Goal: Check status: Check status

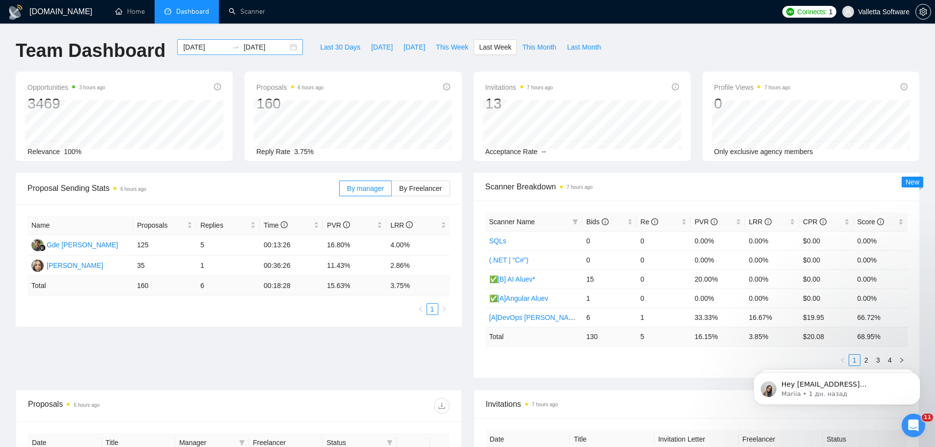
click at [188, 42] on input "[DATE]" at bounding box center [205, 47] width 45 height 11
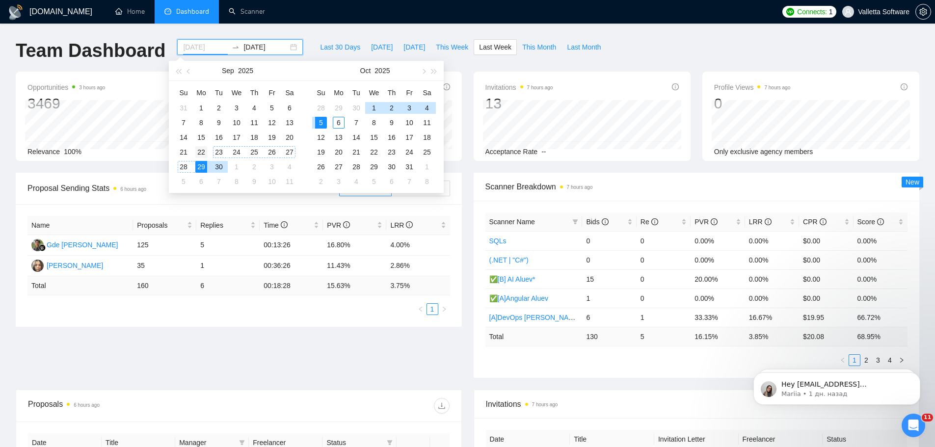
type input "[DATE]"
drag, startPoint x: 202, startPoint y: 149, endPoint x: 215, endPoint y: 150, distance: 12.8
click at [201, 150] on div "22" at bounding box center [201, 152] width 12 height 12
click at [188, 163] on div "28" at bounding box center [184, 167] width 12 height 12
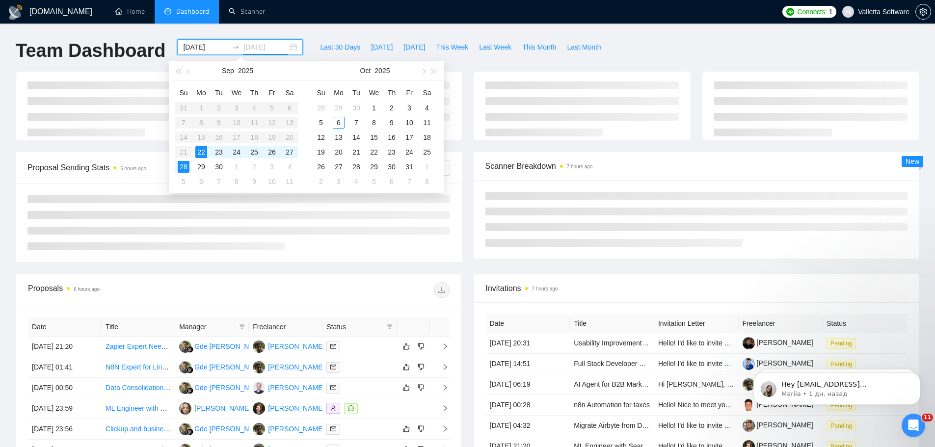
type input "[DATE]"
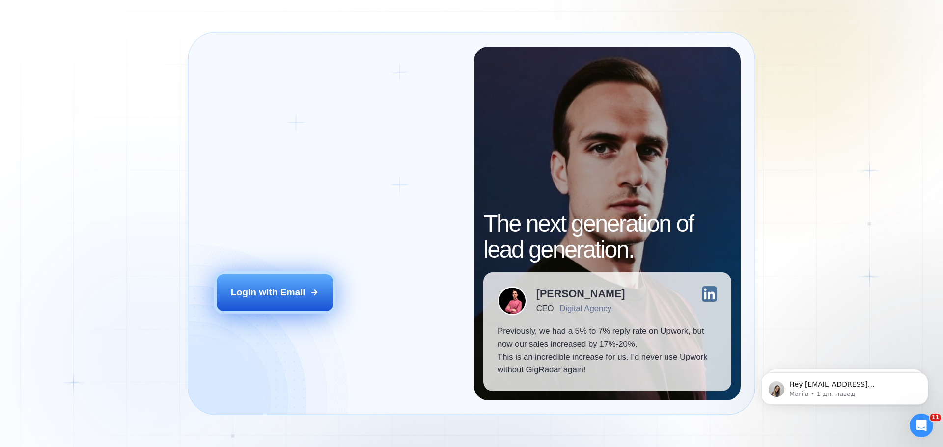
click at [298, 296] on div "Login with Email" at bounding box center [268, 292] width 75 height 13
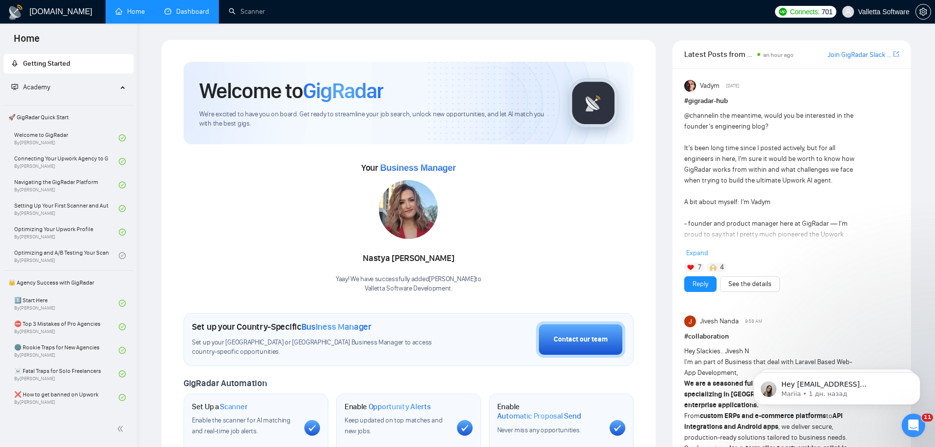
click at [179, 9] on link "Dashboard" at bounding box center [186, 11] width 45 height 8
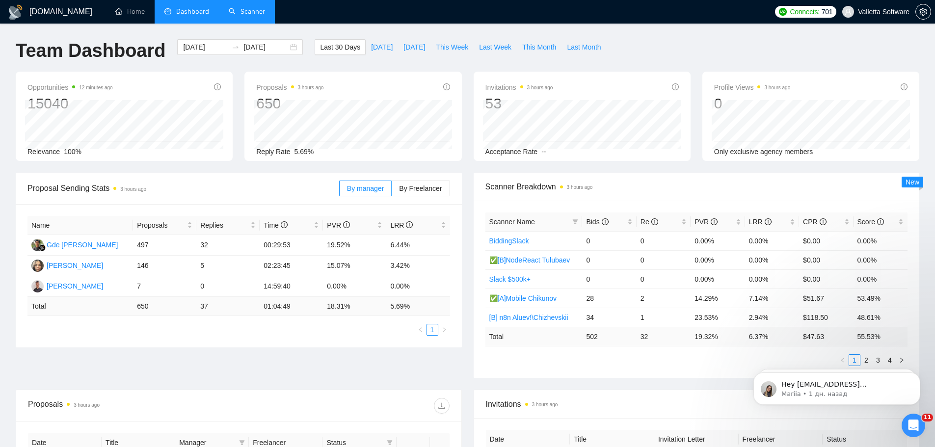
click at [238, 14] on link "Scanner" at bounding box center [247, 11] width 36 height 8
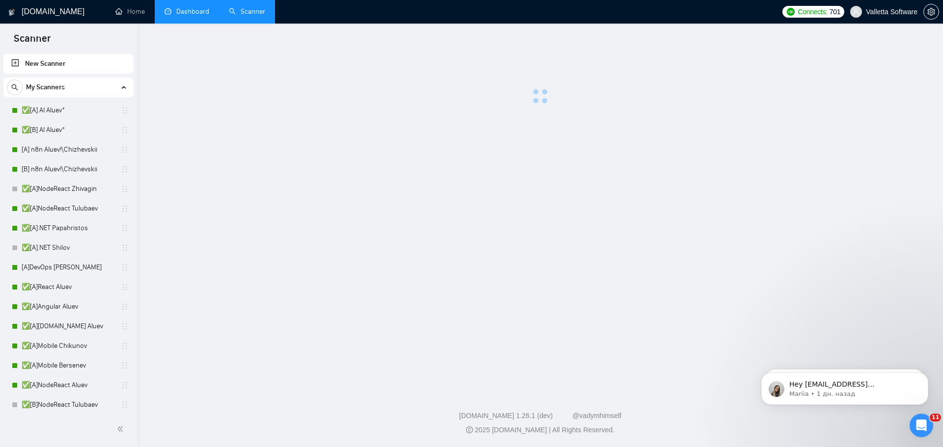
click at [198, 14] on link "Dashboard" at bounding box center [186, 11] width 45 height 8
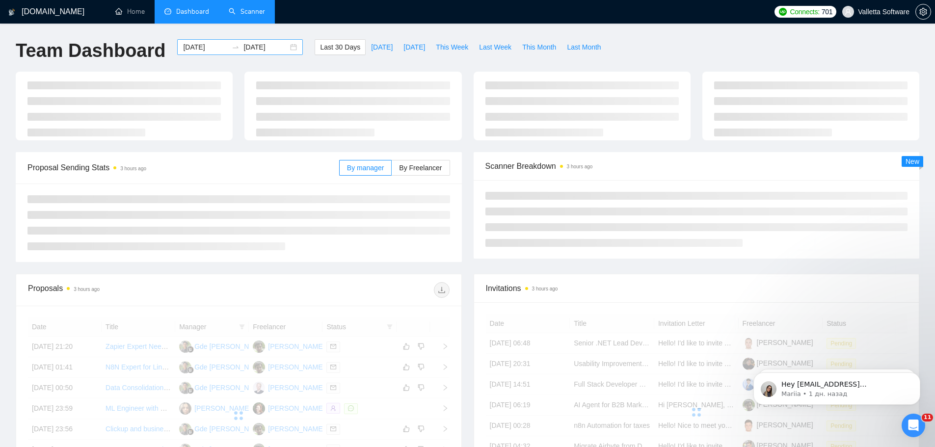
click at [201, 47] on input "[DATE]" at bounding box center [205, 47] width 45 height 11
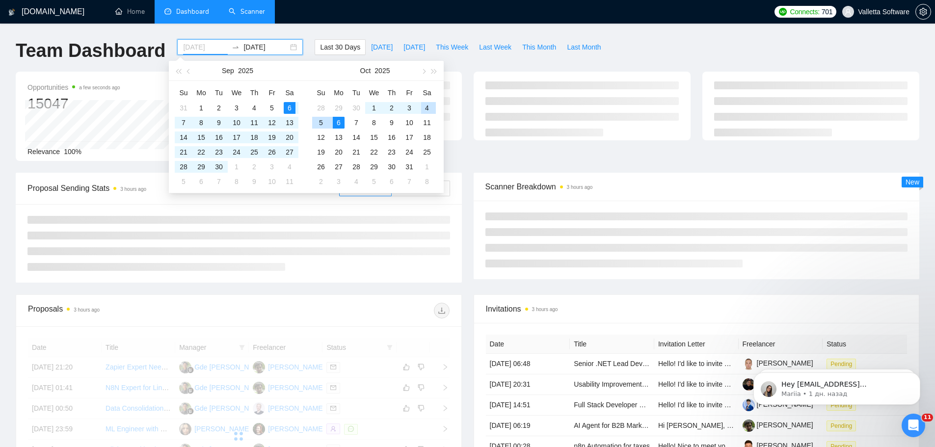
type input "[DATE]"
click at [427, 105] on div "4" at bounding box center [427, 108] width 12 height 12
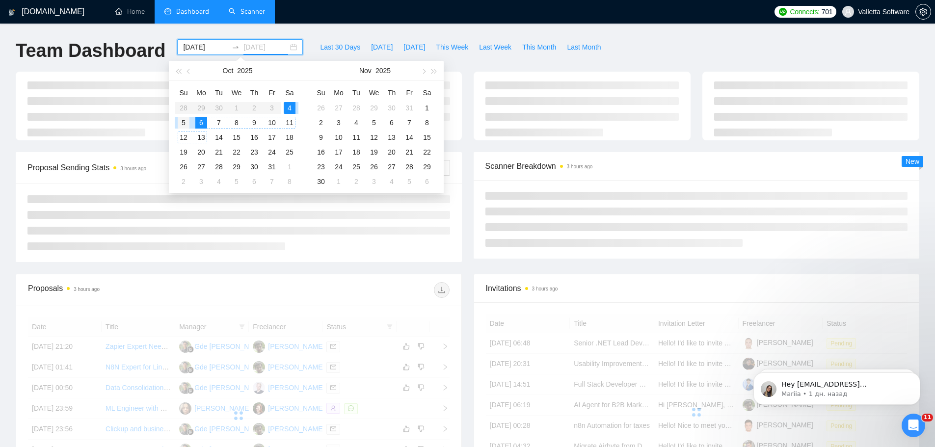
type input "[DATE]"
click at [183, 126] on div "5" at bounding box center [184, 123] width 12 height 12
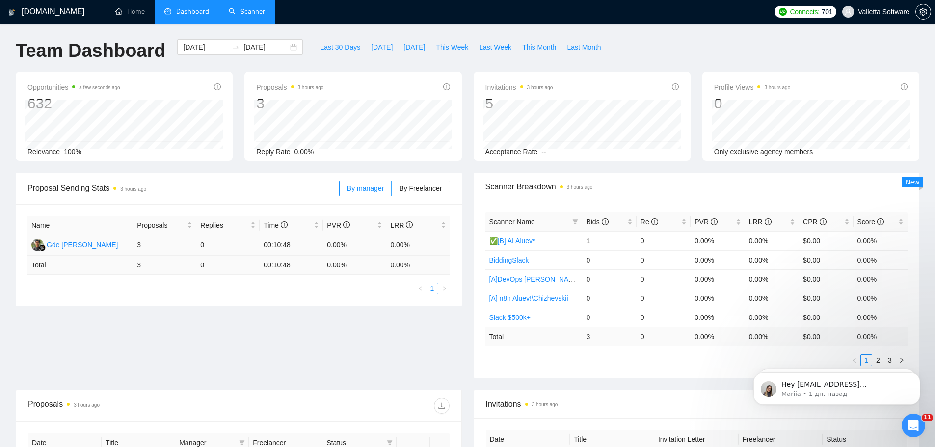
drag, startPoint x: 139, startPoint y: 240, endPoint x: 155, endPoint y: 242, distance: 15.3
click at [154, 242] on tr "Gde Krisna Widiana 3 0 00:10:48 0.00% 0.00%" at bounding box center [238, 245] width 423 height 21
click at [200, 45] on input "[DATE]" at bounding box center [205, 47] width 45 height 11
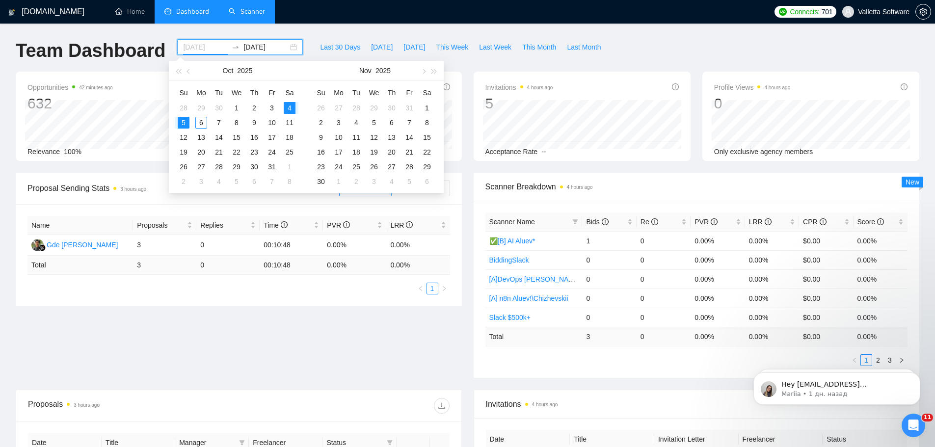
type input "[DATE]"
